Goal: Register for event/course

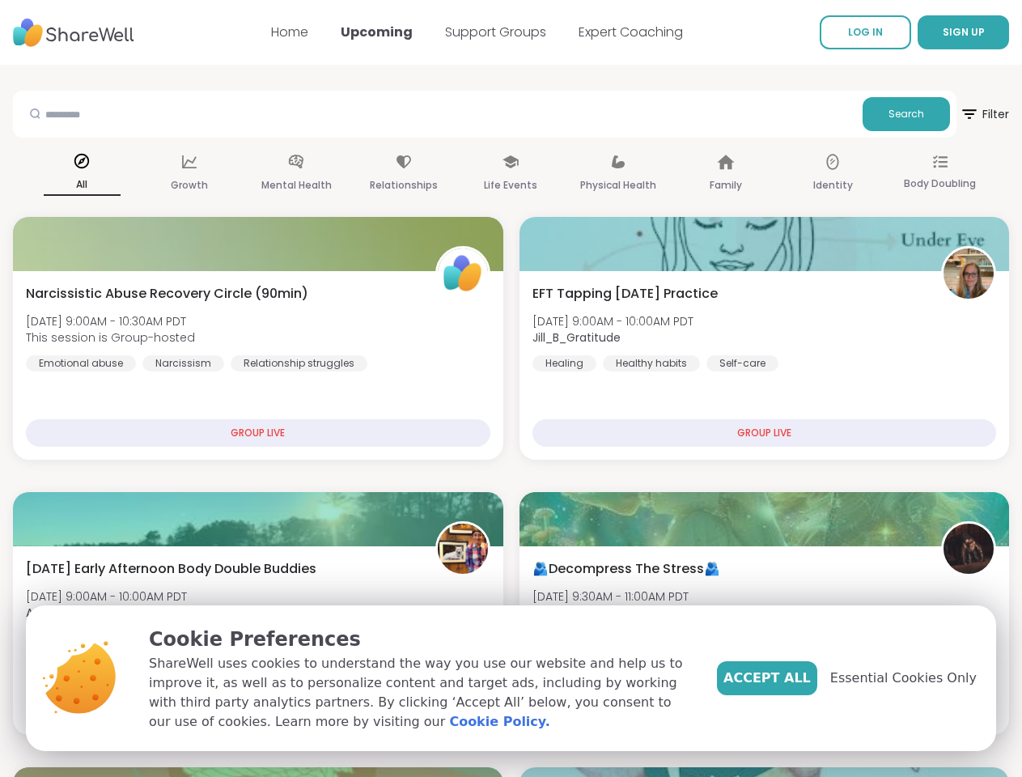
click at [943, 32] on span "SIGN UP" at bounding box center [964, 32] width 42 height 14
click at [960, 114] on span "Filter" at bounding box center [984, 114] width 49 height 39
